Goal: Task Accomplishment & Management: Complete application form

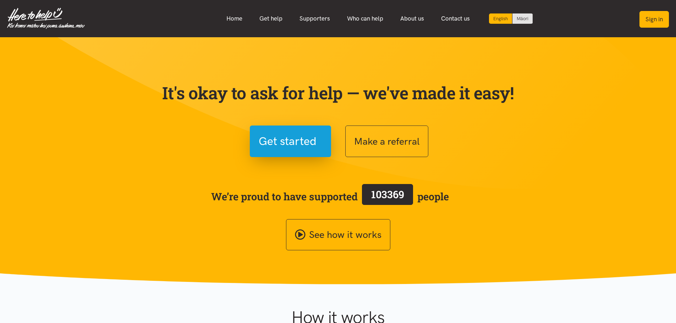
click at [652, 21] on button "Sign in" at bounding box center [653, 19] width 29 height 17
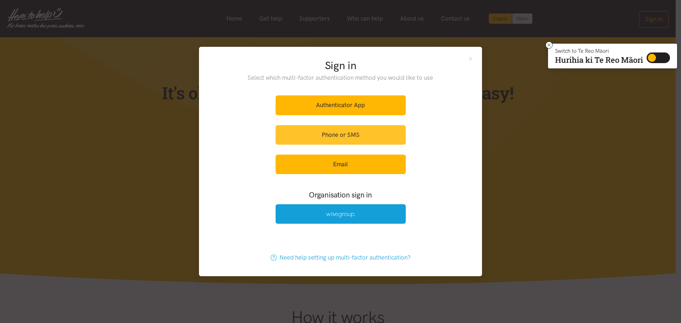
click at [353, 134] on link "Phone or SMS" at bounding box center [341, 135] width 130 height 20
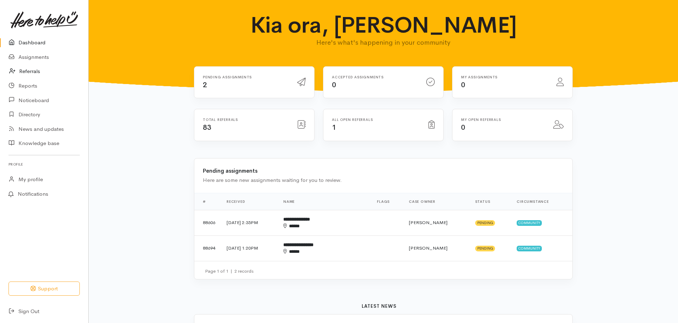
click at [36, 71] on link "Referrals" at bounding box center [44, 71] width 88 height 15
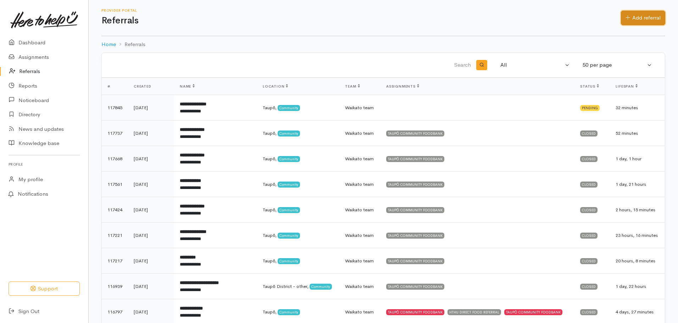
drag, startPoint x: 639, startPoint y: 19, endPoint x: 635, endPoint y: 22, distance: 5.3
click at [639, 19] on link "Add referral" at bounding box center [643, 18] width 44 height 15
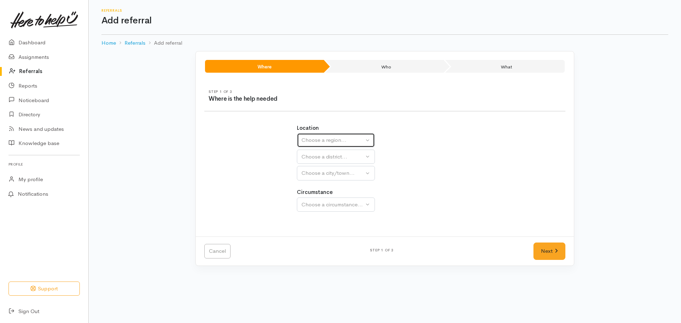
click at [328, 139] on div "Choose a region..." at bounding box center [333, 140] width 62 height 8
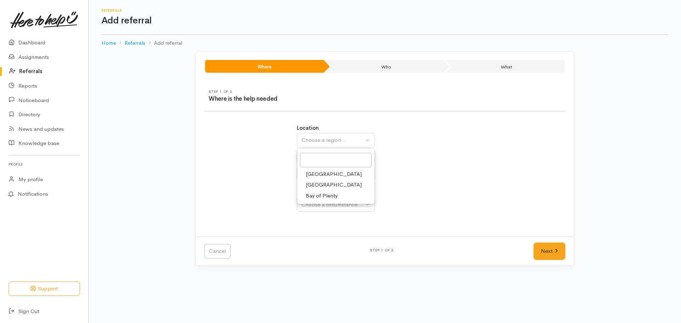
click at [319, 186] on span "Waikato" at bounding box center [334, 185] width 56 height 8
select select "3"
select select
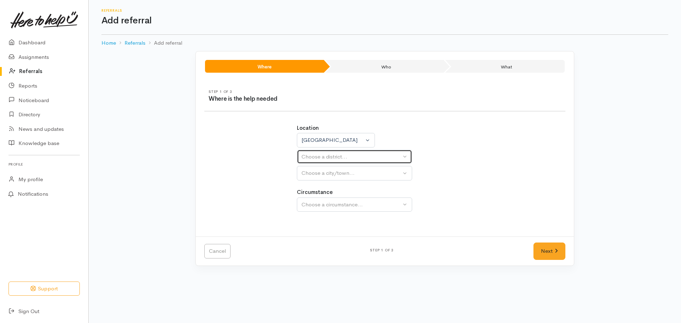
click at [326, 158] on div "Choose a district..." at bounding box center [352, 157] width 100 height 8
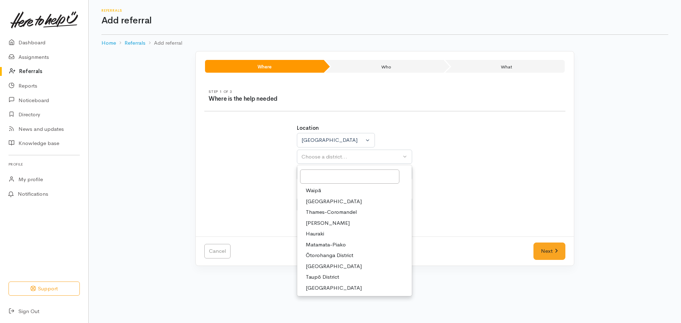
click at [331, 275] on span "Taupō District" at bounding box center [322, 277] width 33 height 8
select select "14"
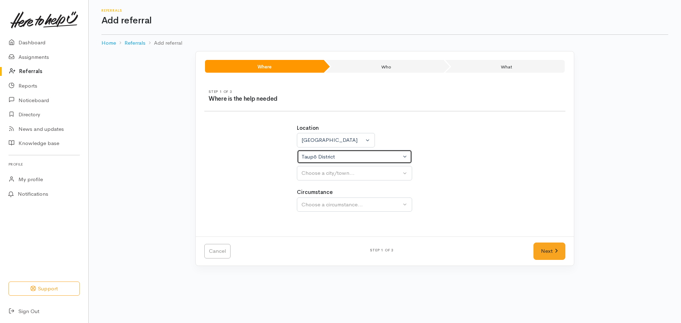
select select
click at [334, 172] on div "Choose a city/town..." at bounding box center [352, 173] width 100 height 8
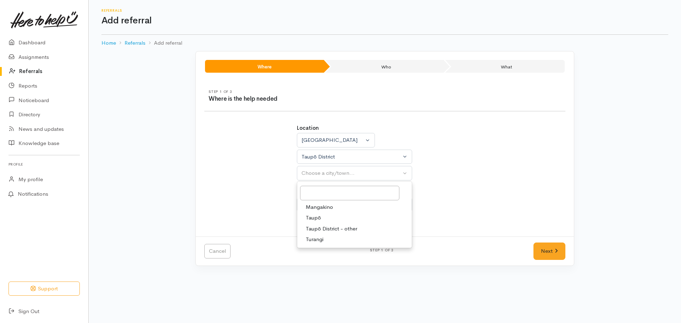
click at [316, 217] on span "Taupō" at bounding box center [313, 218] width 15 height 8
select select "183"
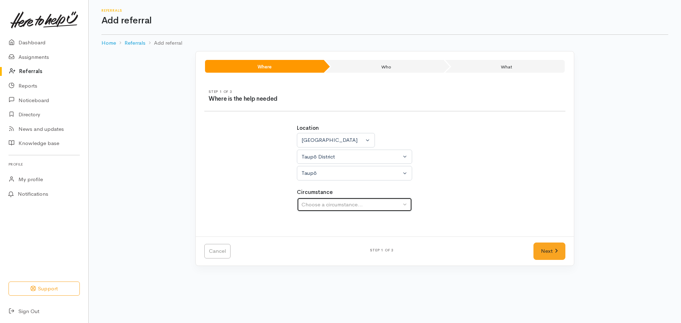
click at [323, 211] on button "Choose a circumstance..." at bounding box center [354, 205] width 115 height 15
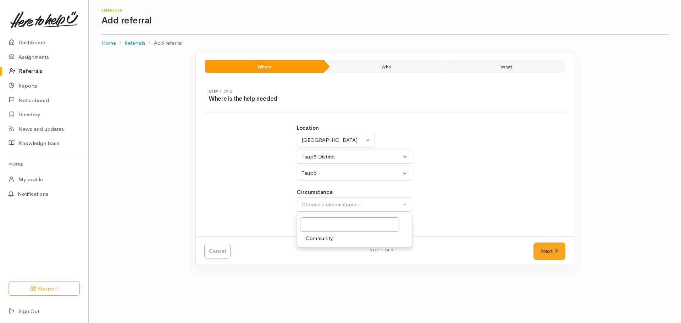
click at [321, 238] on span "Community" at bounding box center [319, 238] width 27 height 8
select select "2"
click at [548, 250] on link "Next" at bounding box center [550, 251] width 32 height 17
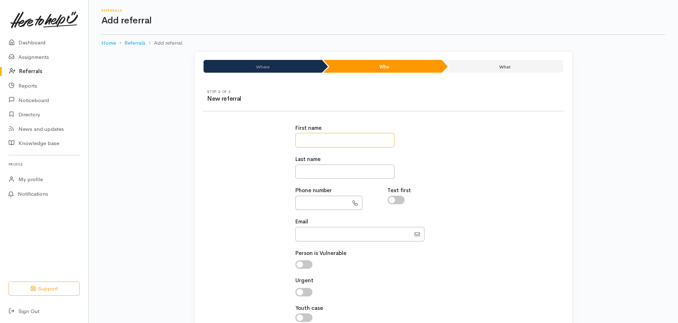
click at [319, 140] on input "text" at bounding box center [344, 140] width 99 height 15
type input "*****"
type input "*"
type input "********"
click at [316, 203] on input "text" at bounding box center [321, 203] width 53 height 15
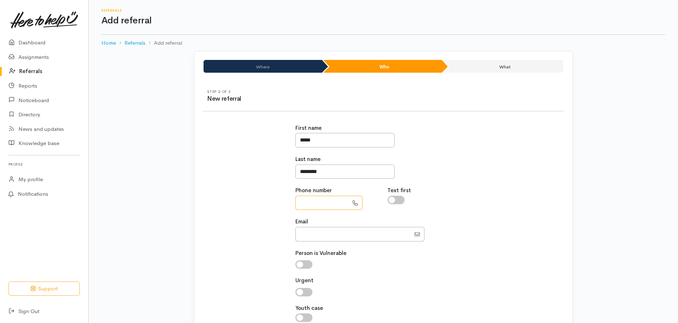
paste input "**********"
type input "**********"
click at [309, 238] on input "Email" at bounding box center [352, 234] width 115 height 15
paste input "j.jchurch@yahoo.co.nz"
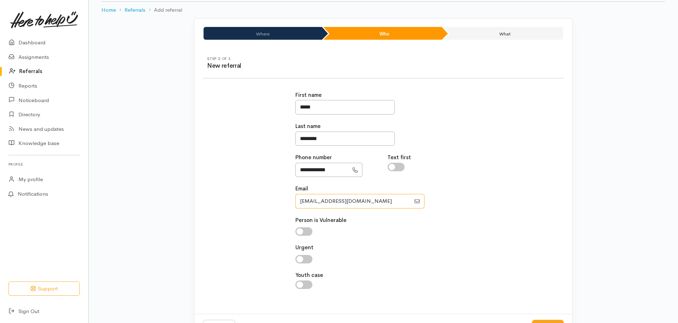
scroll to position [61, 0]
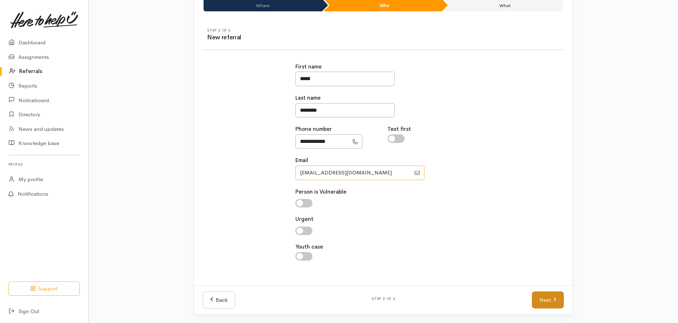
type input "j.jchurch@yahoo.co.nz"
click at [542, 299] on link "Next" at bounding box center [548, 300] width 32 height 17
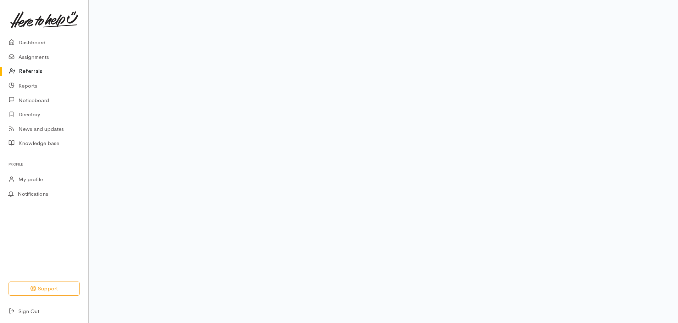
scroll to position [48, 0]
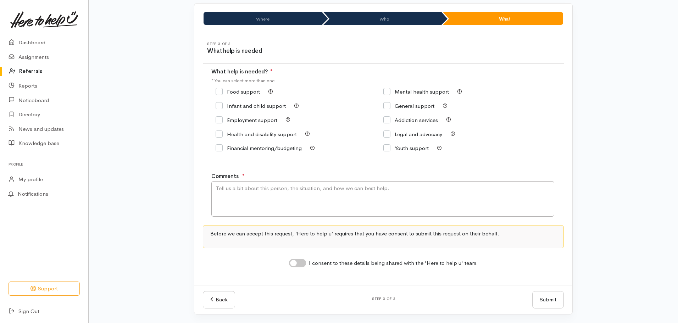
click at [219, 90] on input "Food support" at bounding box center [238, 91] width 44 height 5
checkbox input "true"
click at [226, 192] on textarea "Comments" at bounding box center [382, 198] width 343 height 35
click at [221, 189] on textarea "Comments" at bounding box center [382, 198] width 343 height 35
paste textarea "01 Apr 1967"
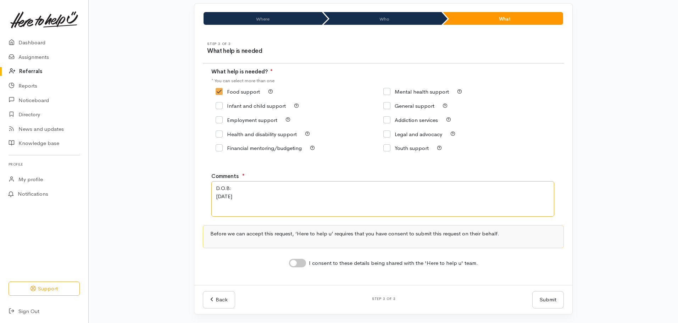
click at [215, 196] on textarea "D.O.B: 01 Apr 1967" at bounding box center [382, 198] width 343 height 35
click at [287, 185] on textarea "D.O.B: 01 Apr 1967" at bounding box center [382, 198] width 343 height 35
click at [222, 199] on textarea "D.O.B: 01 Apr 1967" at bounding box center [382, 198] width 343 height 35
click at [283, 184] on textarea "D.O.B: 01 Apr 1967" at bounding box center [382, 198] width 343 height 35
click at [396, 196] on textarea "D.O.B: 01 Apr 1967 Had to pay extra on wifi. Rego had only enough to pay this m…" at bounding box center [382, 198] width 343 height 35
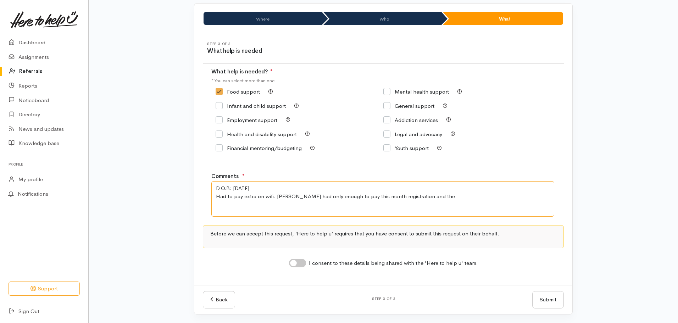
click at [422, 197] on textarea "D.O.B: 01 Apr 1967 Had to pay extra on wifi. Rego had only enough to pay this m…" at bounding box center [382, 198] width 343 height 35
click at [264, 187] on textarea "D.O.B: 01 Apr 1967 Had to pay extra on wifi. Rego had only enough to pay this m…" at bounding box center [382, 198] width 343 height 35
drag, startPoint x: 275, startPoint y: 196, endPoint x: 211, endPoint y: 198, distance: 64.6
click at [211, 198] on div "Step 3 of 3 What help is needed What help is needed? ● * You can select more th…" at bounding box center [383, 159] width 378 height 252
drag, startPoint x: 467, startPoint y: 195, endPoint x: 476, endPoint y: 207, distance: 15.2
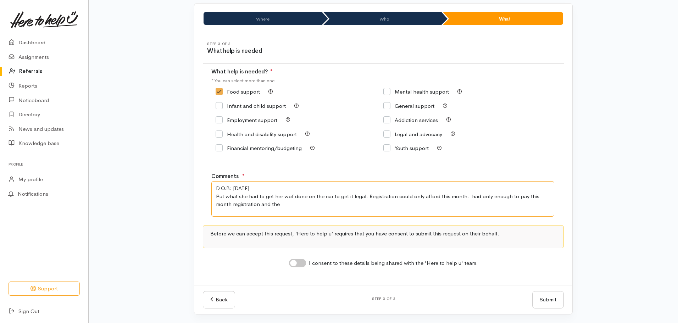
click at [476, 207] on textarea "D.O.B: 01 Apr 1967 Put what she had to get her wof done on the car to get it le…" at bounding box center [382, 198] width 343 height 35
drag, startPoint x: 455, startPoint y: 197, endPoint x: 211, endPoint y: 203, distance: 244.9
click at [211, 203] on div "Step 3 of 3 What help is needed What help is needed? ● * You can select more th…" at bounding box center [383, 159] width 378 height 252
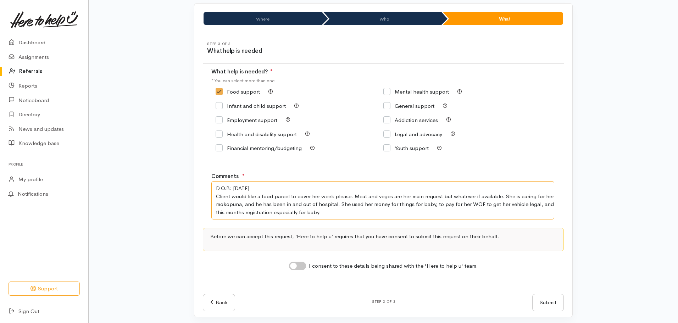
drag, startPoint x: 501, startPoint y: 195, endPoint x: 505, endPoint y: 222, distance: 27.4
click at [501, 196] on textarea "D.O.B: 01 Apr 1967 Client would like a food parcel to cover her week please. Me…" at bounding box center [382, 200] width 343 height 38
drag, startPoint x: 297, startPoint y: 205, endPoint x: 245, endPoint y: 208, distance: 51.5
click at [245, 208] on textarea "D.O.B: 01 Apr 1967 Client would like a food parcel to cover her week please. Me…" at bounding box center [382, 200] width 343 height 38
click at [253, 213] on textarea "D.O.B: 01 Apr 1967 Client would like a food parcel to cover her week please. Me…" at bounding box center [382, 200] width 343 height 38
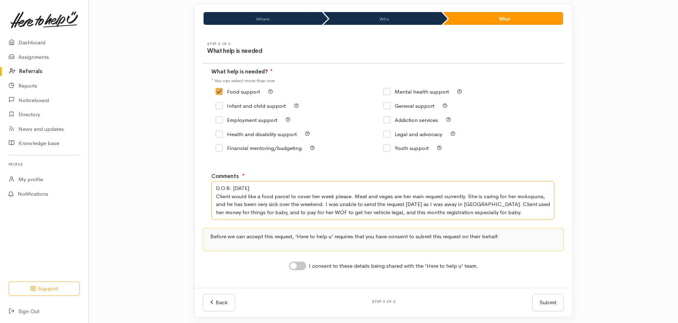
click at [379, 213] on textarea "D.O.B: 01 Apr 1967 Client would like a food parcel to cover her week please. Me…" at bounding box center [382, 200] width 343 height 38
click at [438, 213] on textarea "D.O.B: 01 Apr 1967 Client would like a food parcel to cover her week please. Me…" at bounding box center [382, 200] width 343 height 38
click at [528, 212] on textarea "D.O.B: [DATE] Client would like a food parcel to cover her week please. Meat an…" at bounding box center [382, 200] width 343 height 38
type textarea "D.O.B: [DATE] Client would like a food parcel to cover her week please. Meat an…"
click at [303, 267] on input "I consent to these details being shared with the 'Here to help u' team." at bounding box center [297, 266] width 17 height 9
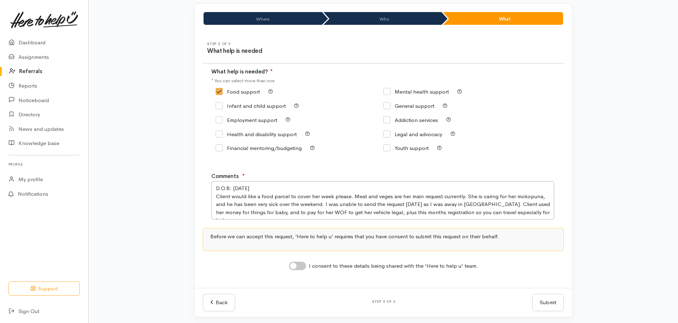
checkbox input "true"
click at [548, 304] on button "Submit" at bounding box center [548, 302] width 32 height 17
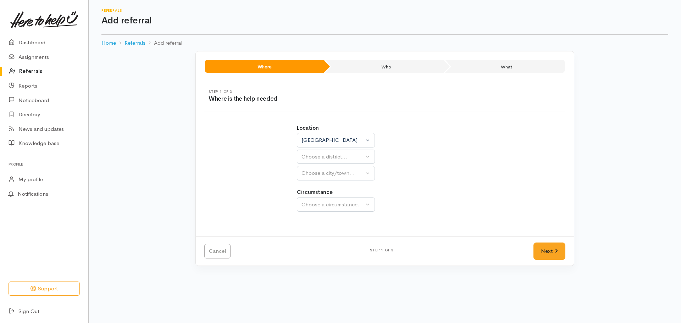
select select "3"
